Goal: Task Accomplishment & Management: Manage account settings

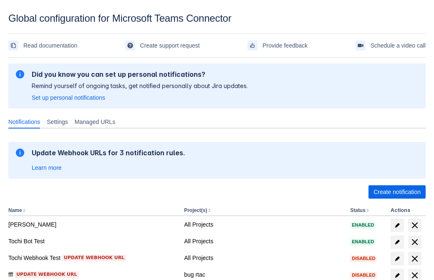
click at [397, 192] on span "Create notification" at bounding box center [396, 191] width 47 height 13
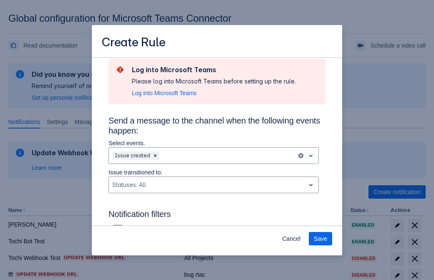
scroll to position [547, 0]
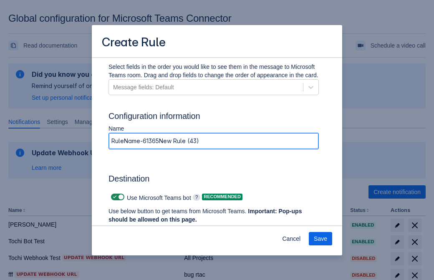
type input "RuleName-613653New Rule (43)"
click at [155, 229] on span "Authenticate in Microsoft Teams" at bounding box center [154, 235] width 83 height 13
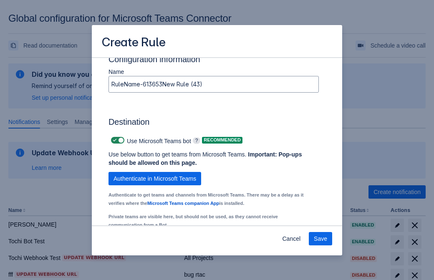
type input "613653_label"
click at [156, 244] on div "Scrollable content" at bounding box center [149, 249] width 74 height 10
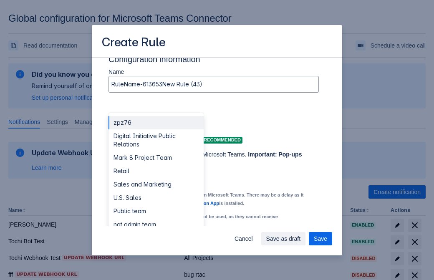
click at [156, 164] on div "Retail" at bounding box center [155, 170] width 95 height 13
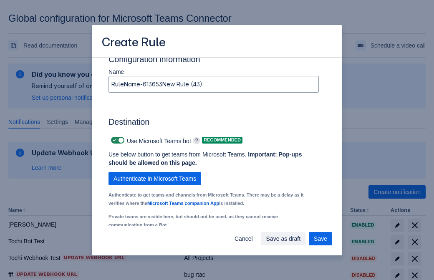
click at [257, 244] on div "Scrollable content" at bounding box center [251, 249] width 74 height 10
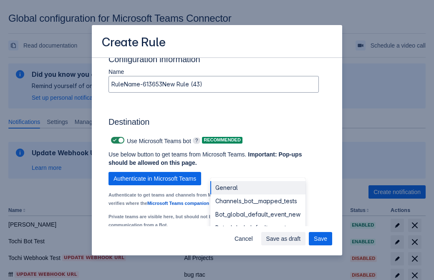
click at [257, 221] on div "Bot_global_default_event" at bounding box center [257, 227] width 95 height 13
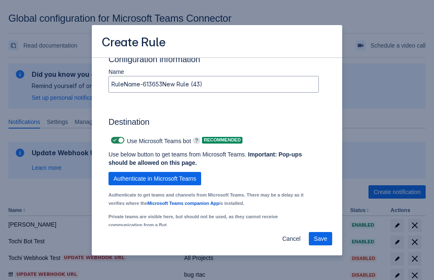
click at [320, 239] on span "Save" at bounding box center [320, 238] width 13 height 13
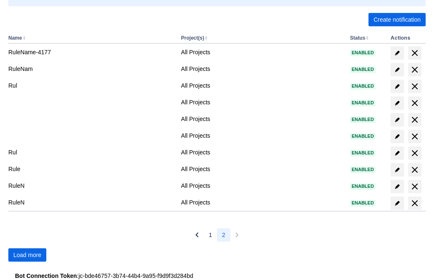
click at [27, 255] on span "Load more" at bounding box center [27, 254] width 28 height 13
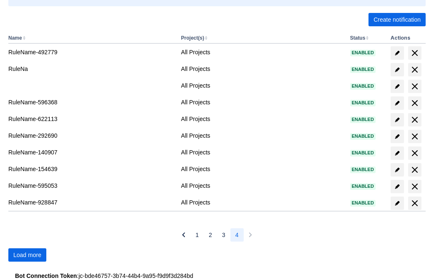
click at [27, 255] on span "Load more" at bounding box center [27, 254] width 28 height 13
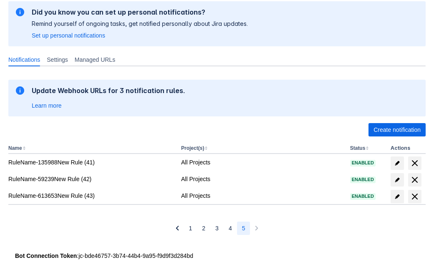
click at [414, 196] on span "delete" at bounding box center [415, 196] width 10 height 10
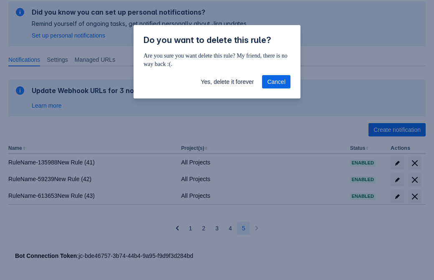
click at [227, 82] on span "Yes, delete it forever" at bounding box center [227, 81] width 53 height 13
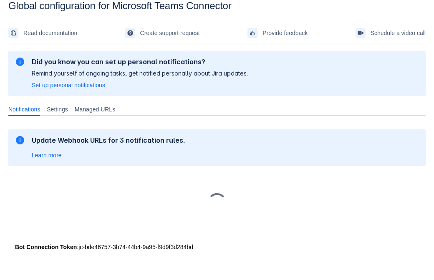
scroll to position [13, 0]
